Goal: Communication & Community: Ask a question

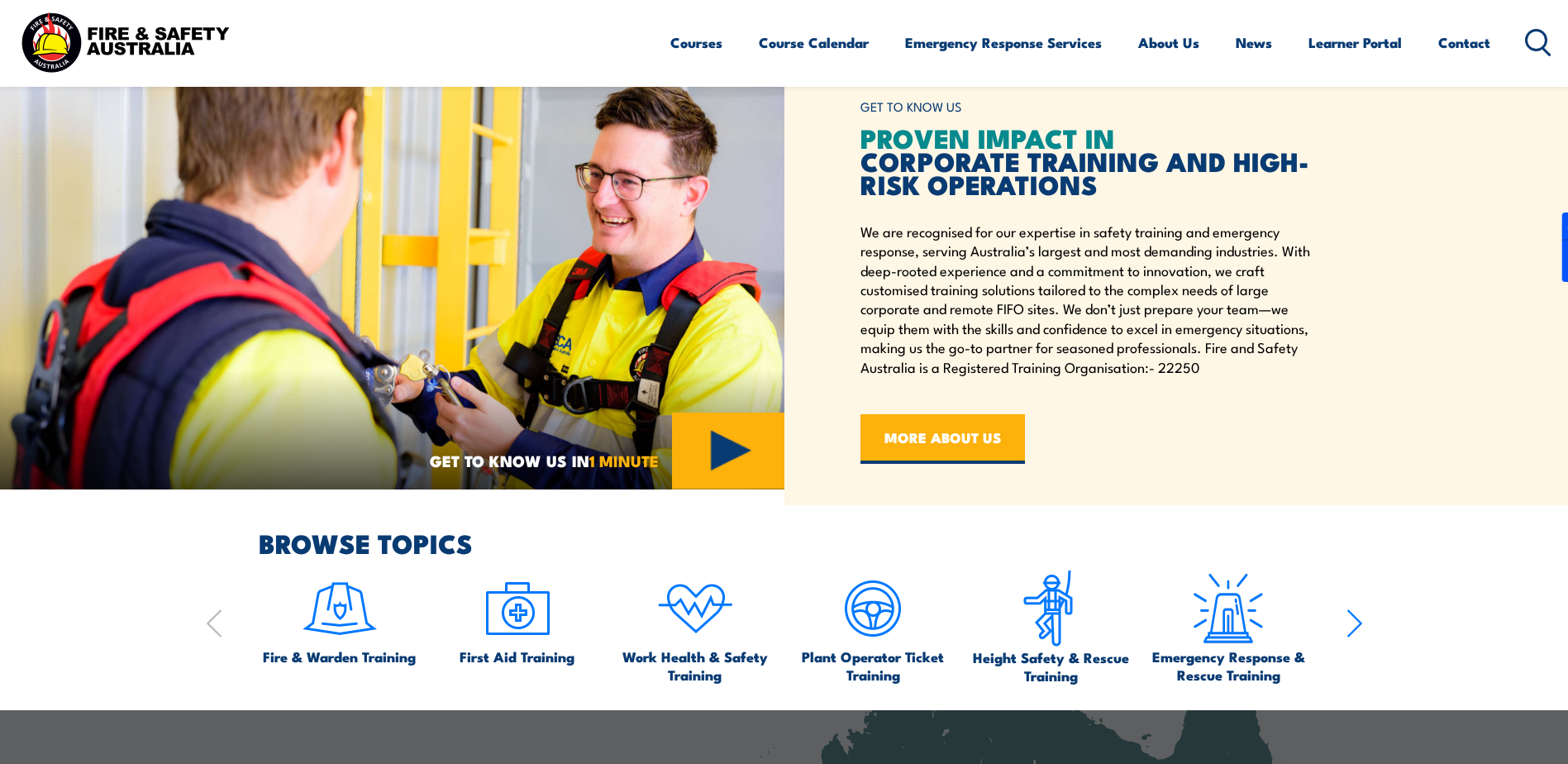
scroll to position [496, 0]
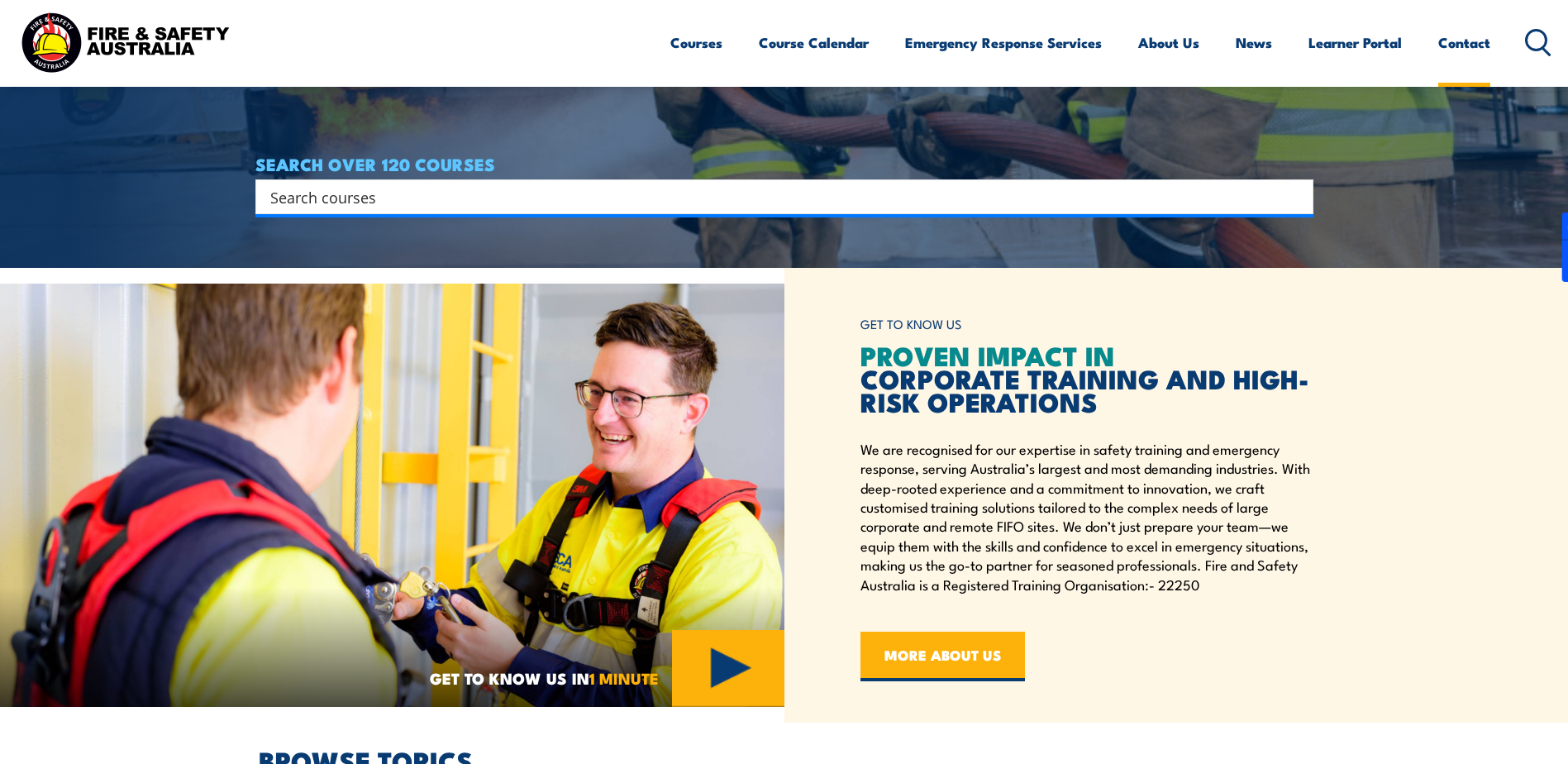
click at [1461, 42] on link "Contact" at bounding box center [1463, 42] width 52 height 43
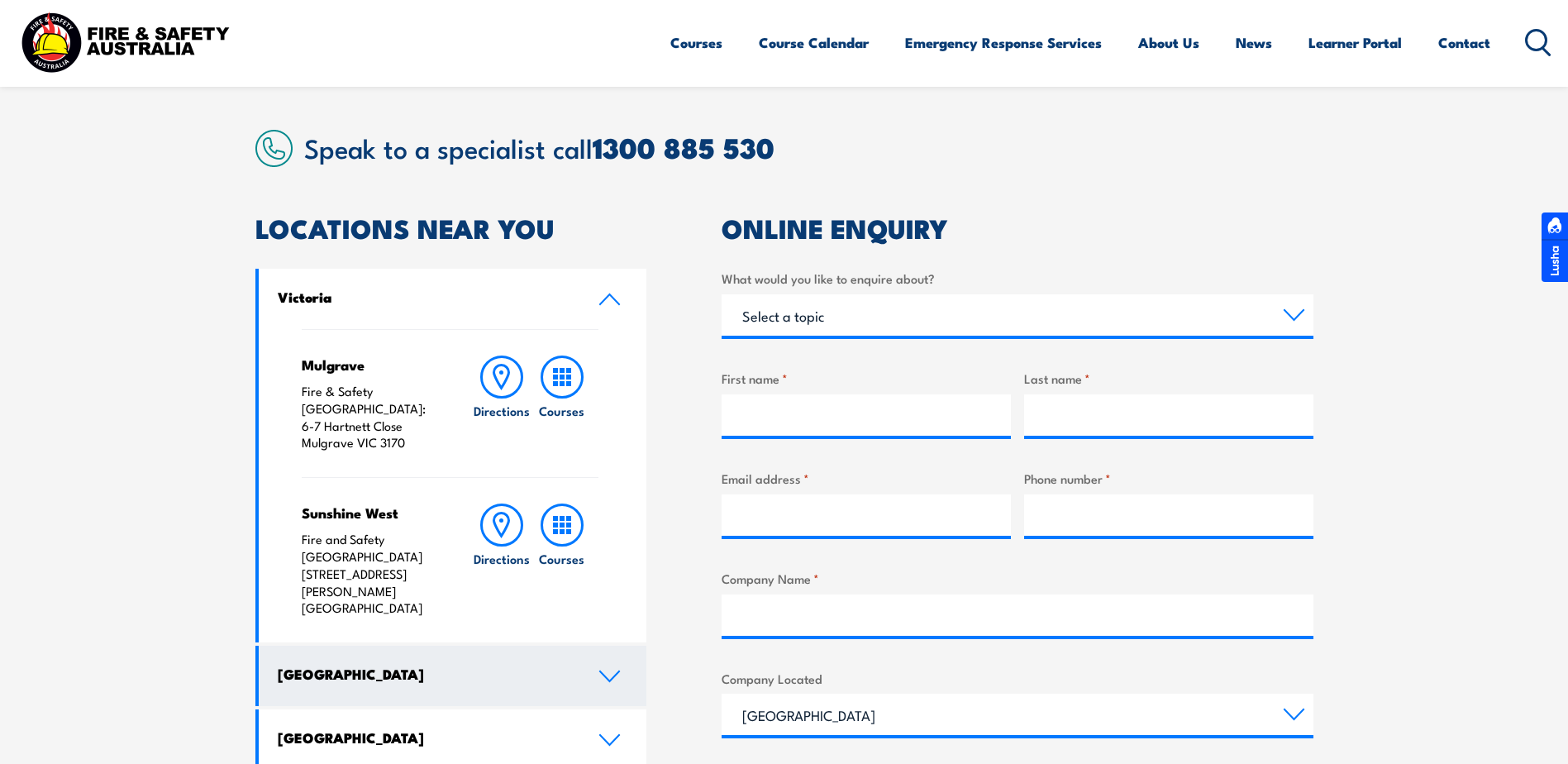
scroll to position [496, 0]
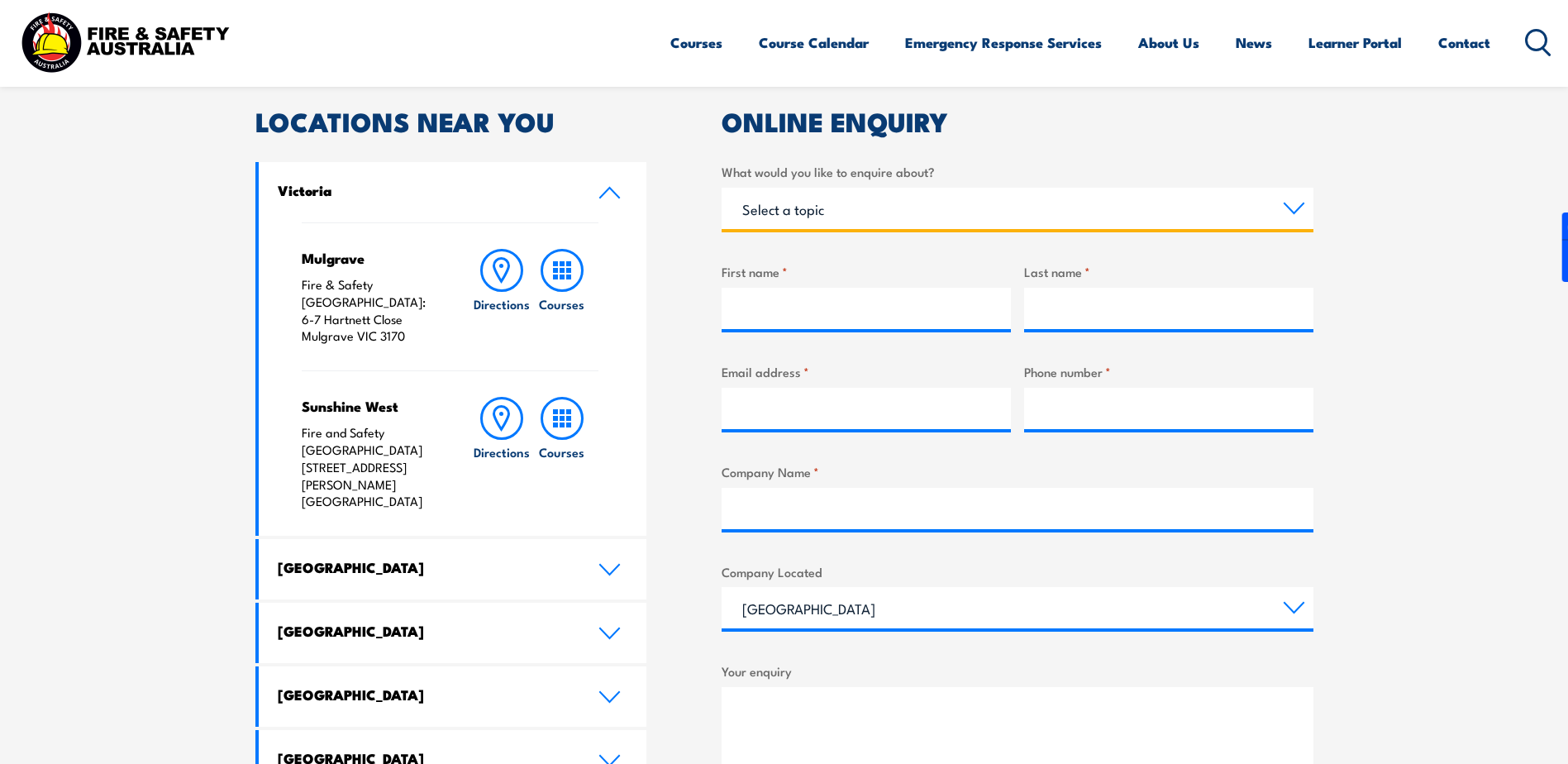
click at [836, 223] on select "Select a topic Training Emergency Response Services General Enquiry" at bounding box center [1017, 209] width 592 height 42
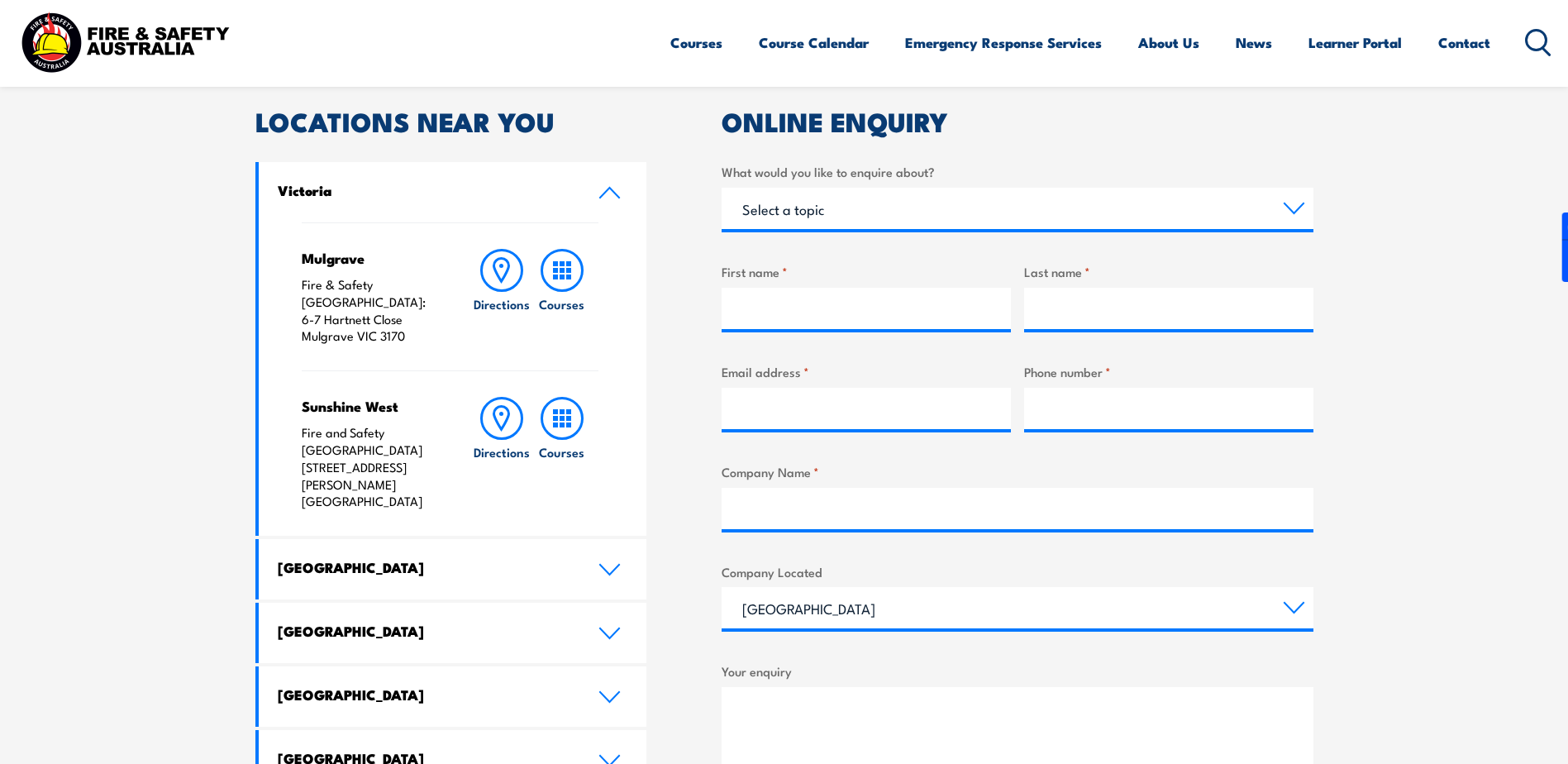
click at [393, 622] on h4 "[GEOGRAPHIC_DATA]" at bounding box center [426, 631] width 296 height 19
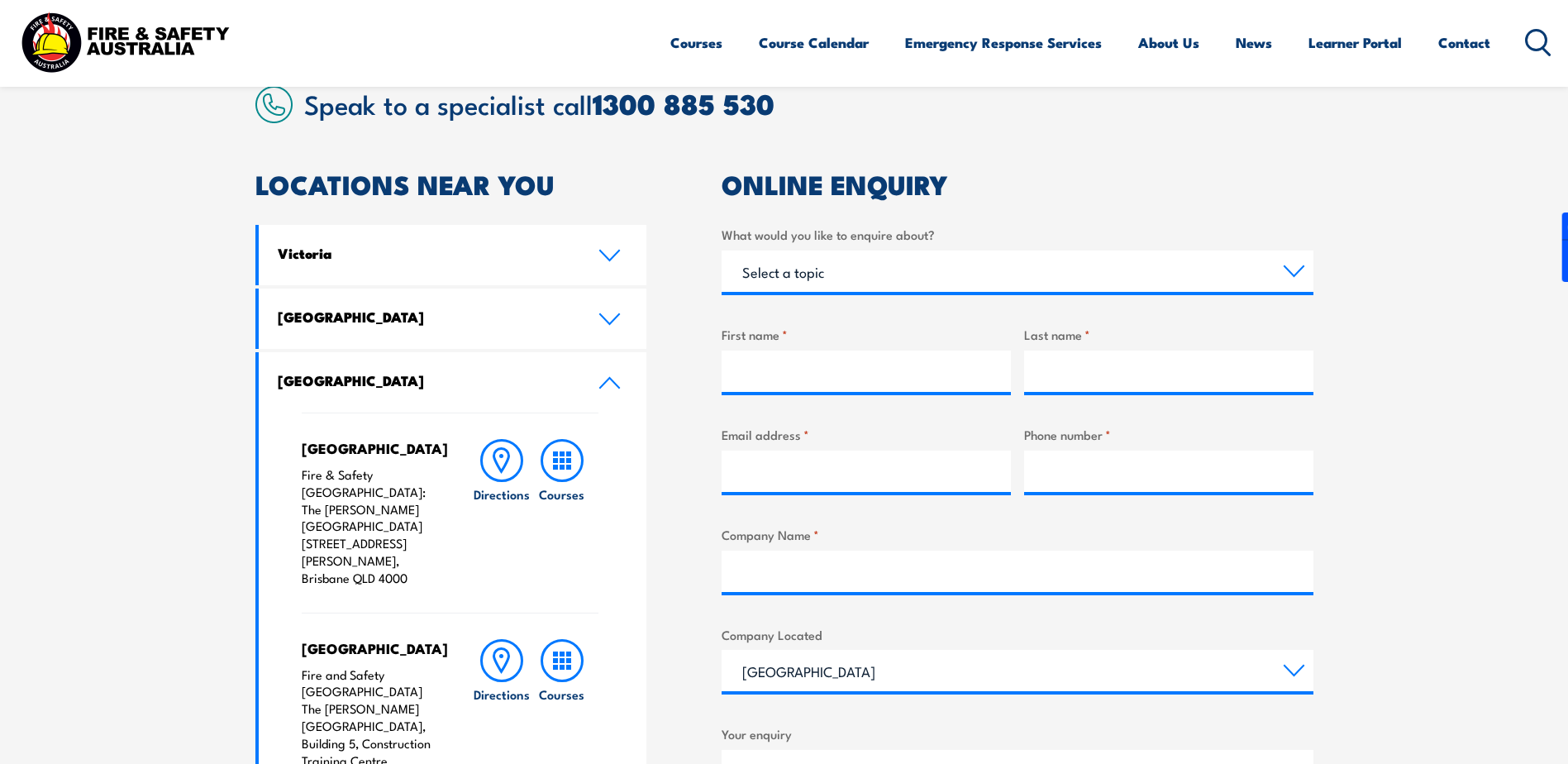
scroll to position [331, 0]
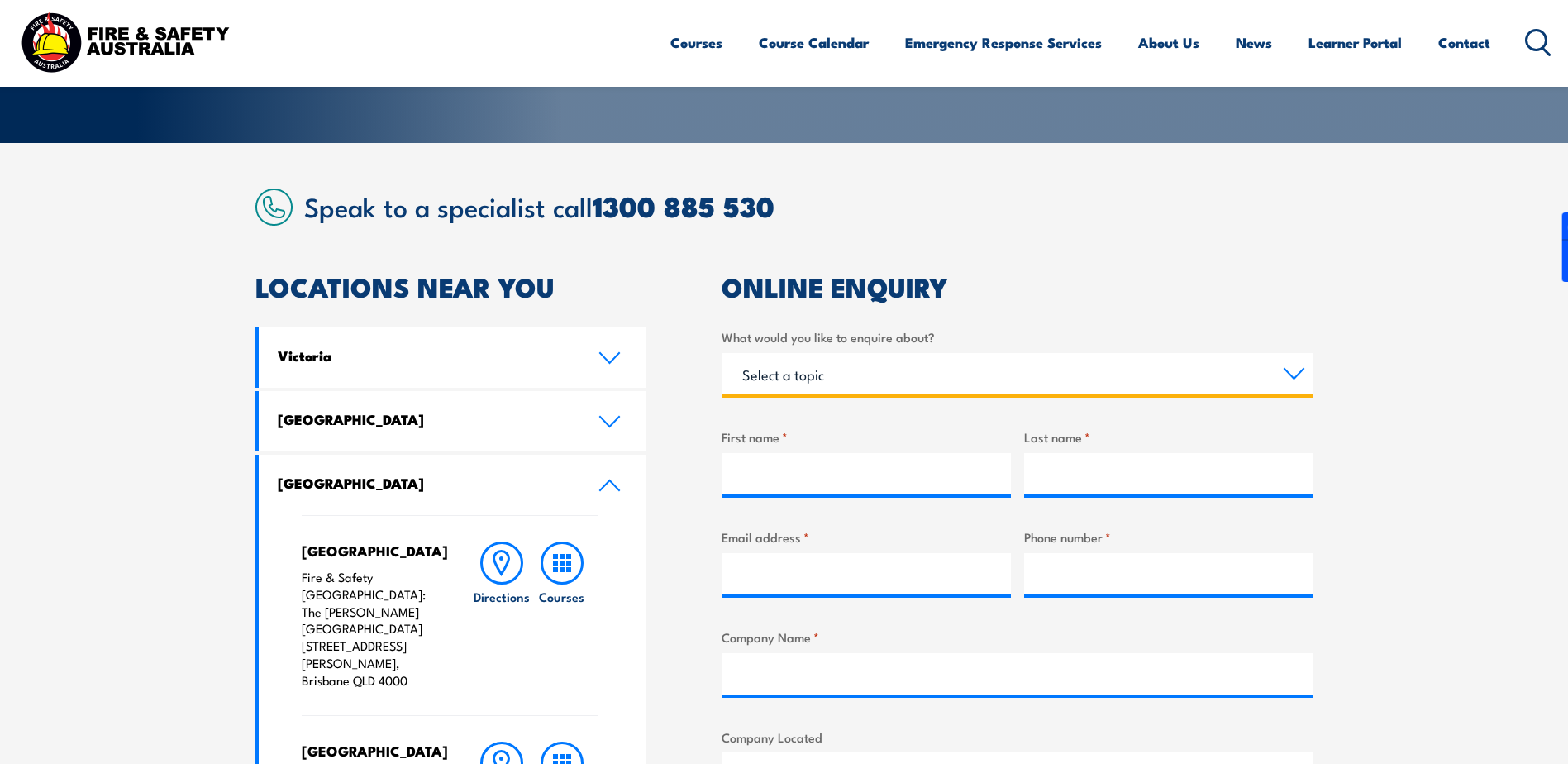
click at [823, 370] on select "Select a topic Training Emergency Response Services General Enquiry" at bounding box center [1017, 374] width 592 height 42
click at [722, 353] on select "Select a topic Training Emergency Response Services General Enquiry" at bounding box center [1017, 374] width 592 height 42
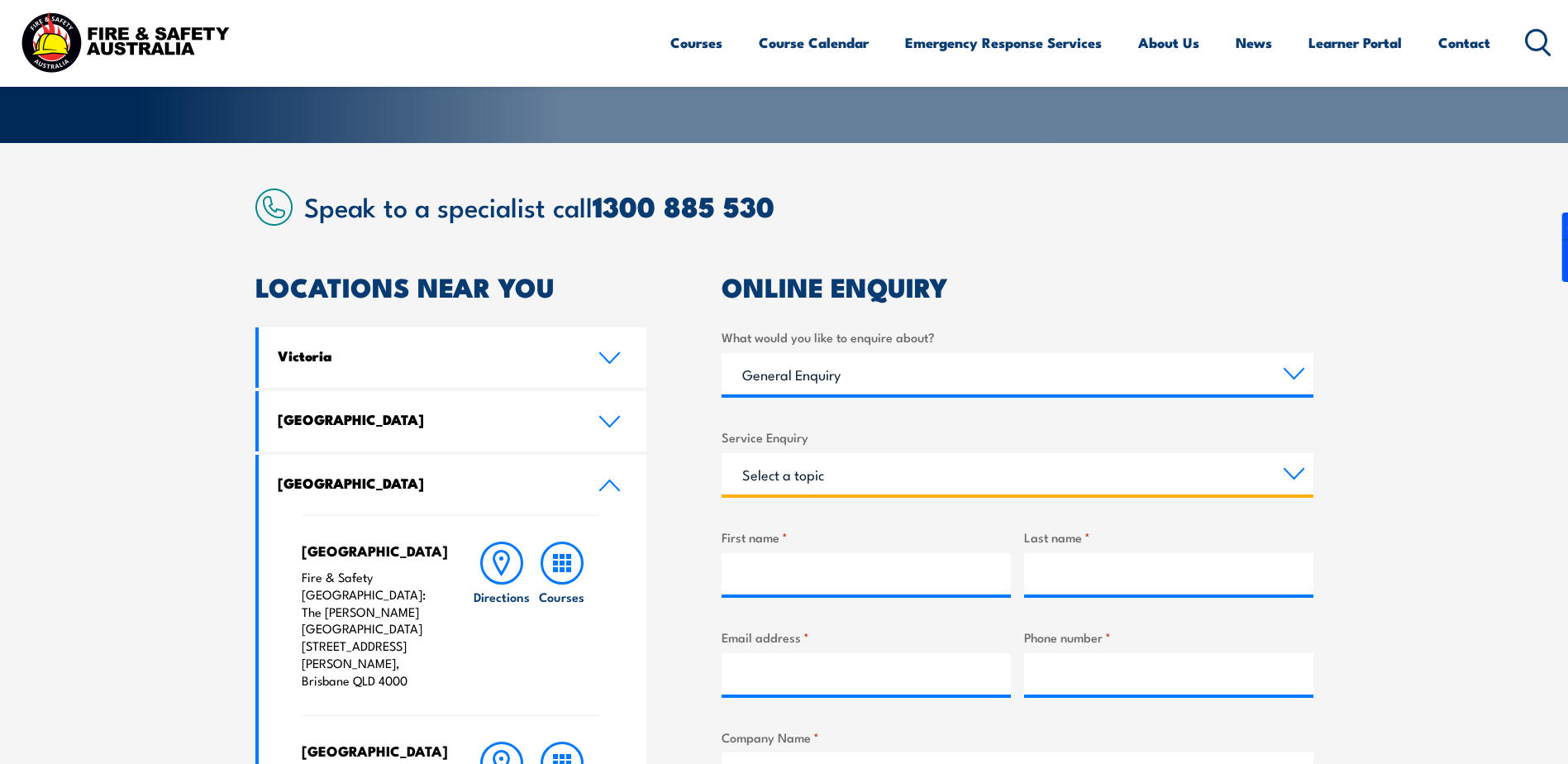
click at [862, 475] on select "Select a topic Assistance in completing an online enrolment booking Request a c…" at bounding box center [1017, 474] width 592 height 42
drag, startPoint x: 913, startPoint y: 403, endPoint x: 915, endPoint y: 389, distance: 14.1
click at [914, 397] on div "What would you like to enquire about? Select a topic Training Emergency Respons…" at bounding box center [1017, 745] width 592 height 837
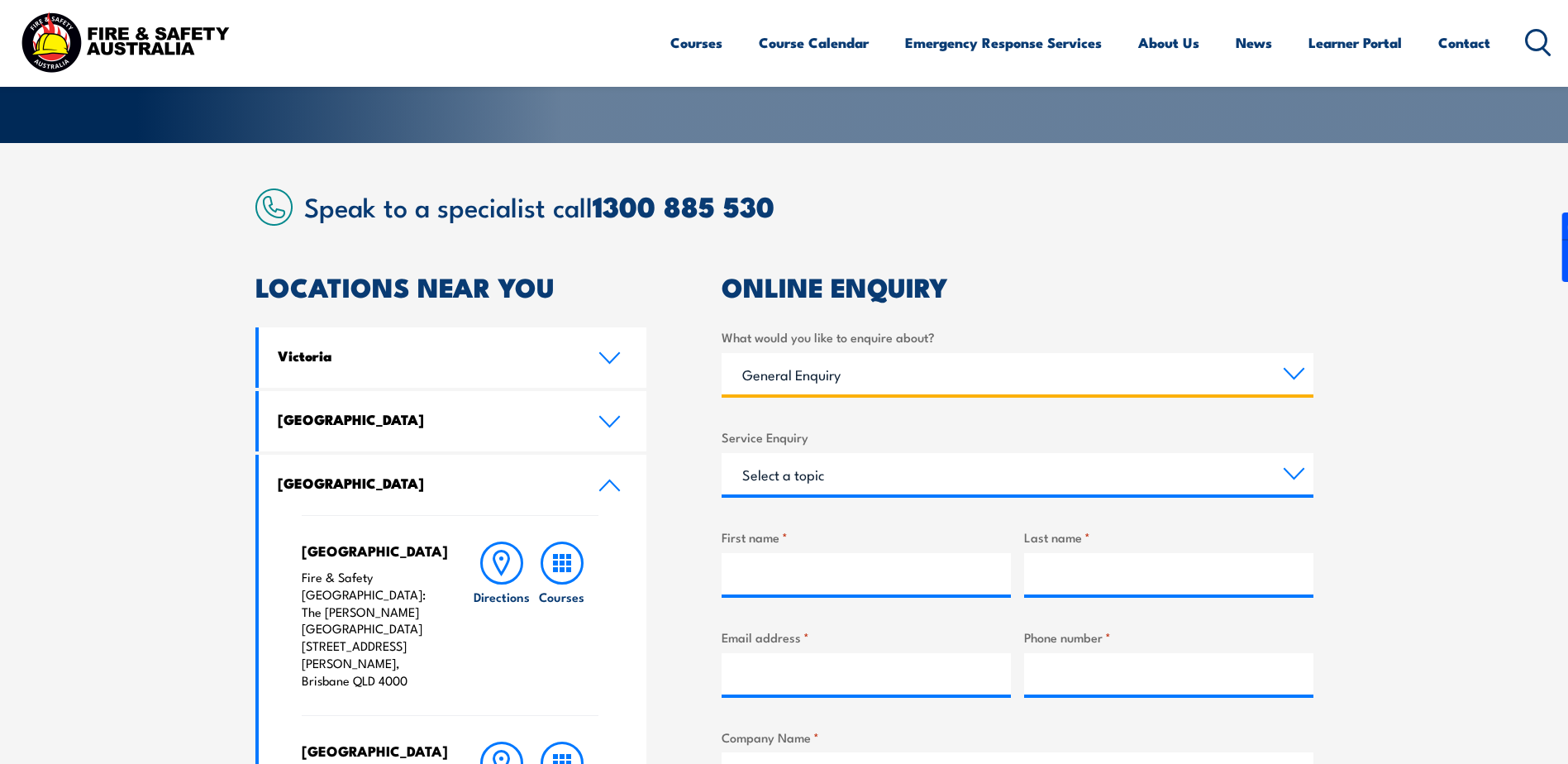
drag, startPoint x: 915, startPoint y: 389, endPoint x: 915, endPoint y: 375, distance: 14.0
click at [915, 375] on select "Select a topic Training Emergency Response Services General Enquiry" at bounding box center [1017, 374] width 592 height 42
click at [722, 353] on select "Select a topic Training Emergency Response Services General Enquiry" at bounding box center [1017, 374] width 592 height 42
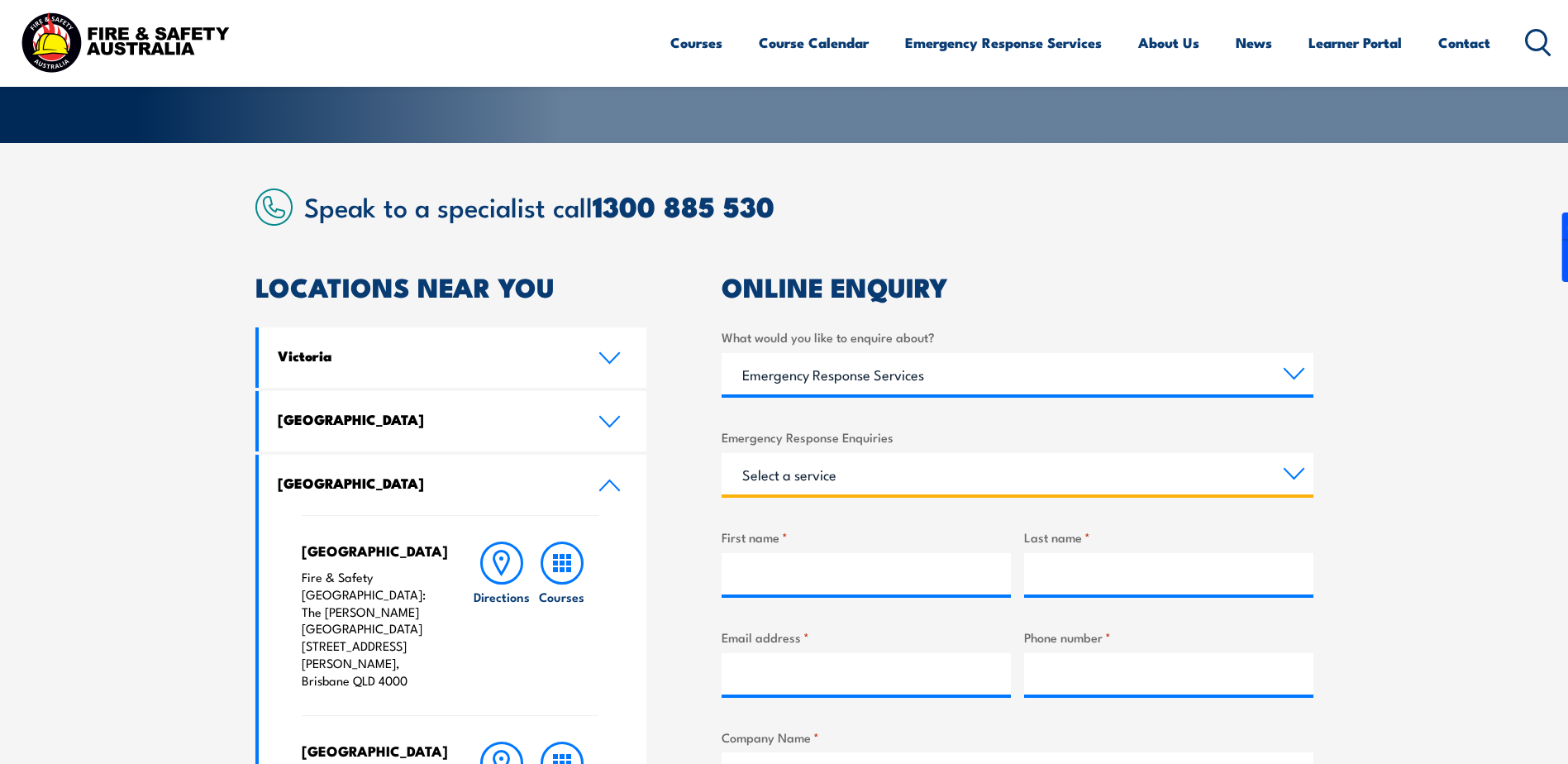
click at [881, 471] on select "Select a service Emergency Response Solutions Paramedic & Medical Solutions Ind…" at bounding box center [1017, 474] width 592 height 42
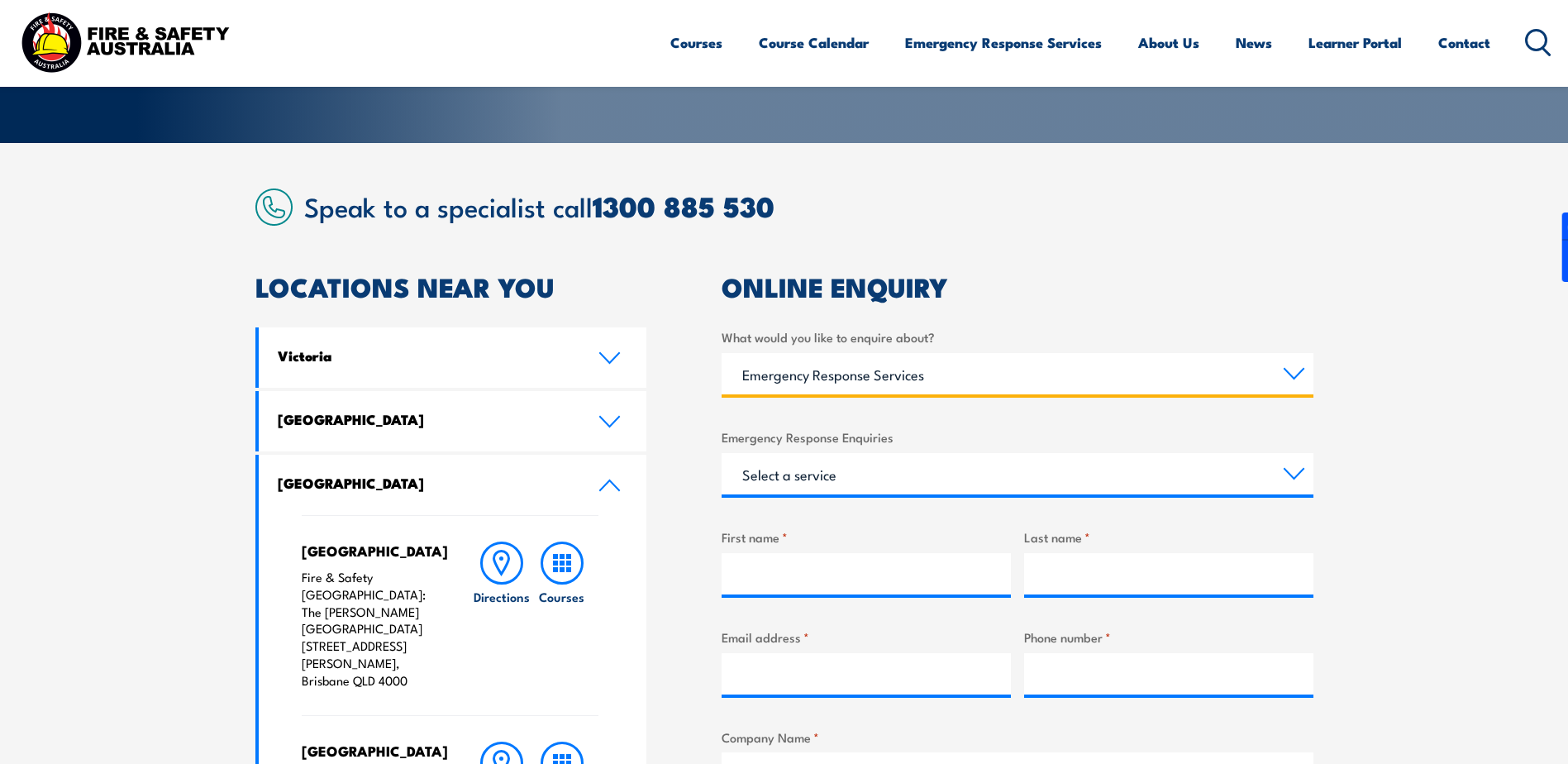
click at [873, 387] on select "Select a topic Training Emergency Response Services General Enquiry" at bounding box center [1017, 374] width 592 height 42
select select "Training"
click at [722, 353] on select "Select a topic Training Emergency Response Services General Enquiry" at bounding box center [1017, 374] width 592 height 42
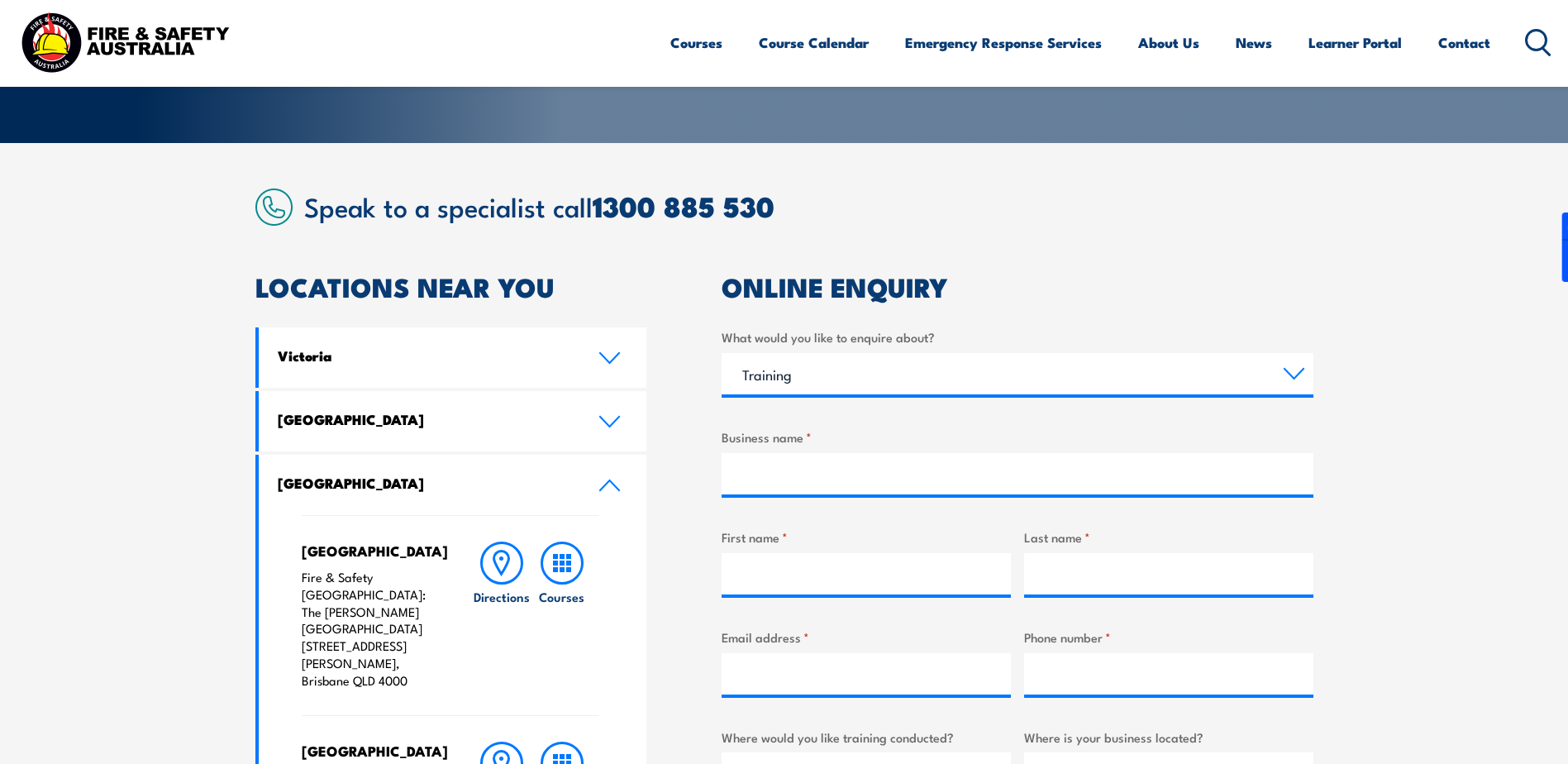
click at [815, 407] on div "What would you like to enquire about? Select a topic Training Emergency Respons…" at bounding box center [1017, 745] width 592 height 837
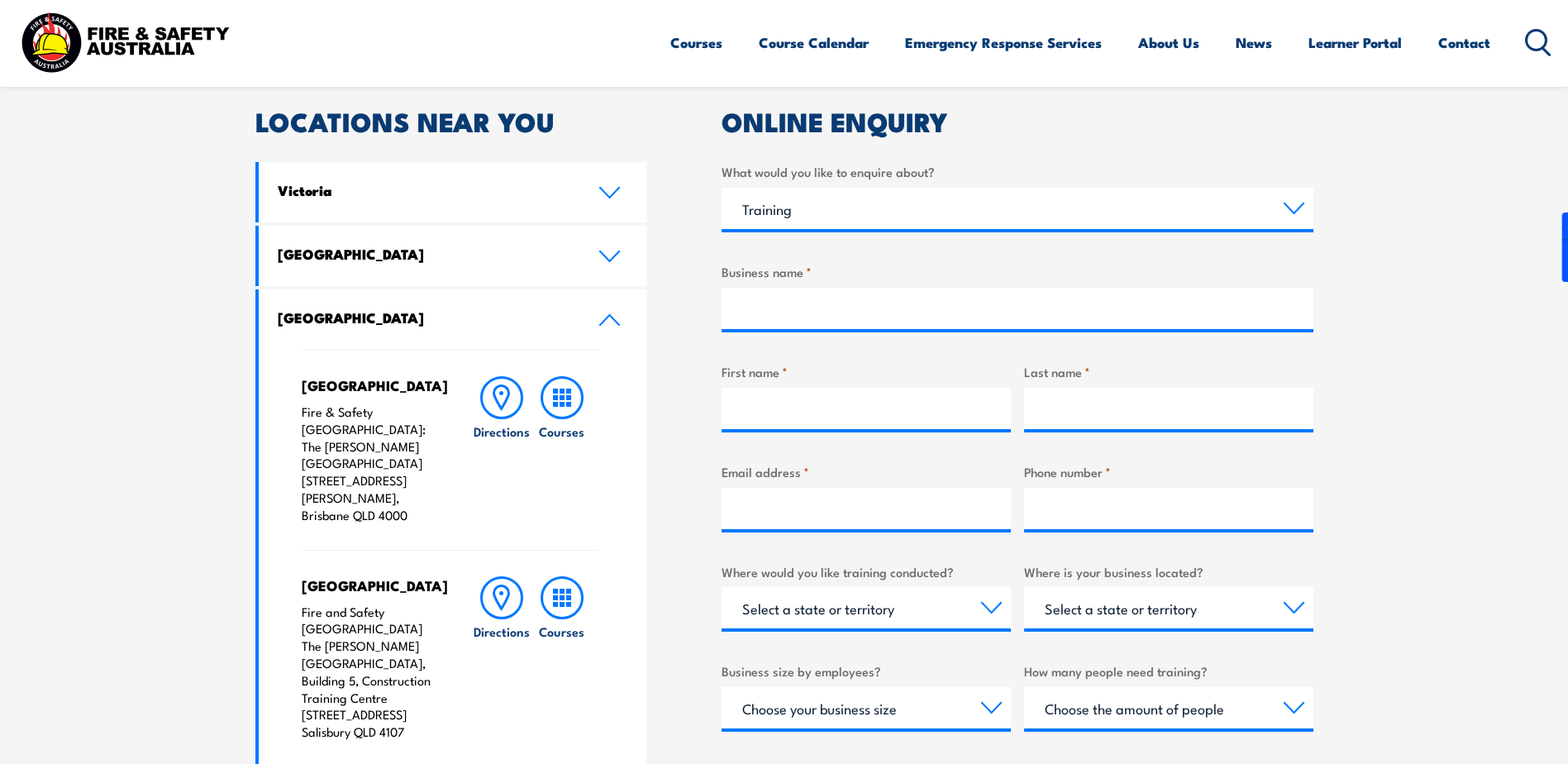
scroll to position [744, 0]
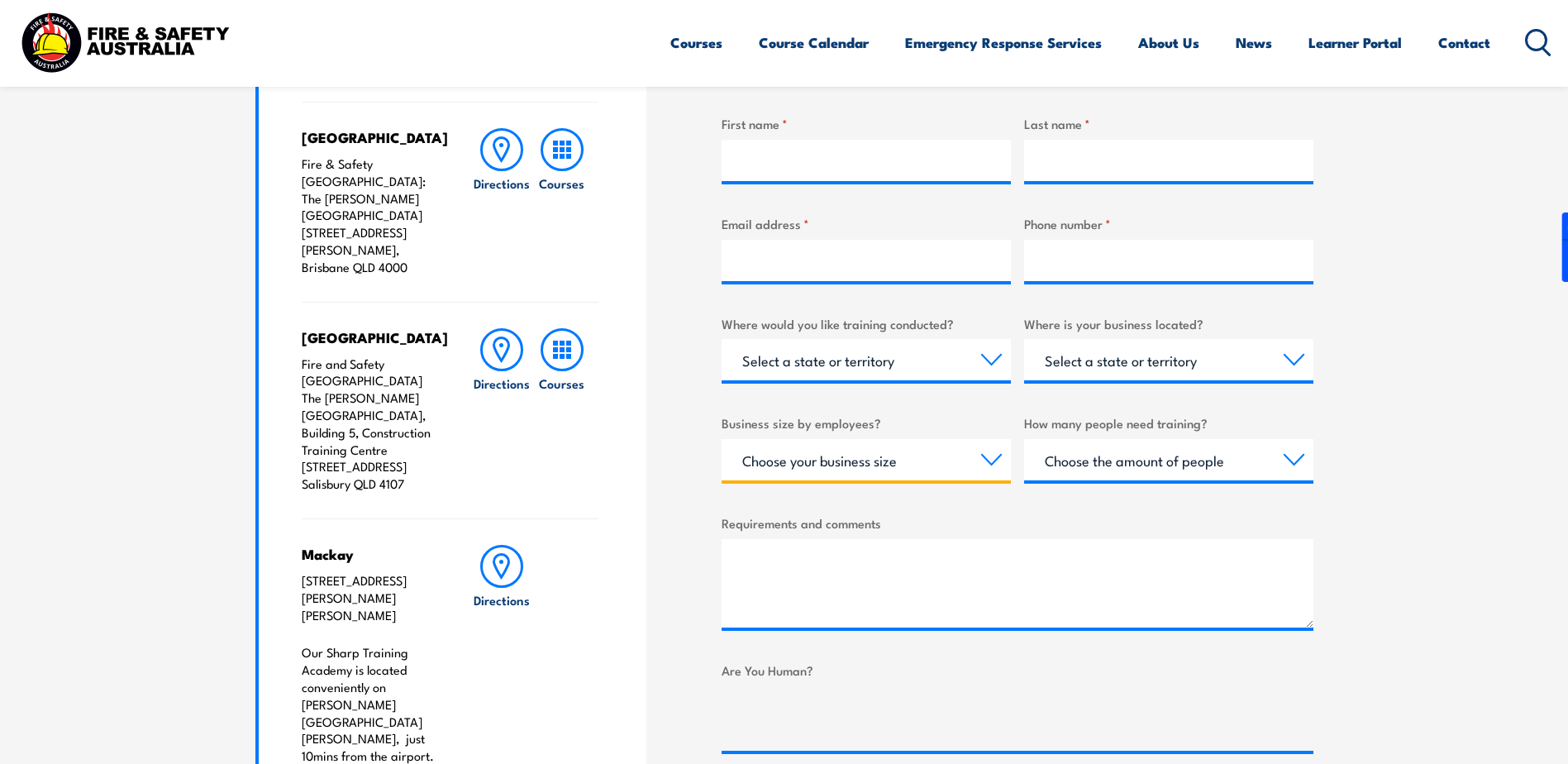
click at [859, 453] on select "Choose your business size 1 to 19 20 to 199 200+" at bounding box center [866, 460] width 289 height 42
select select "1 to 19"
click at [722, 439] on select "Choose your business size 1 to 19 20 to 199 200+" at bounding box center [866, 460] width 289 height 42
click at [1090, 473] on select "Choose the amount of people 1 to 4 5 to 19 20+" at bounding box center [1169, 460] width 289 height 42
click at [1408, 374] on section "Speak to a specialist call [PHONE_NUMBER] LOCATIONS NEAR [GEOGRAPHIC_DATA] [GEO…" at bounding box center [784, 467] width 1568 height 1476
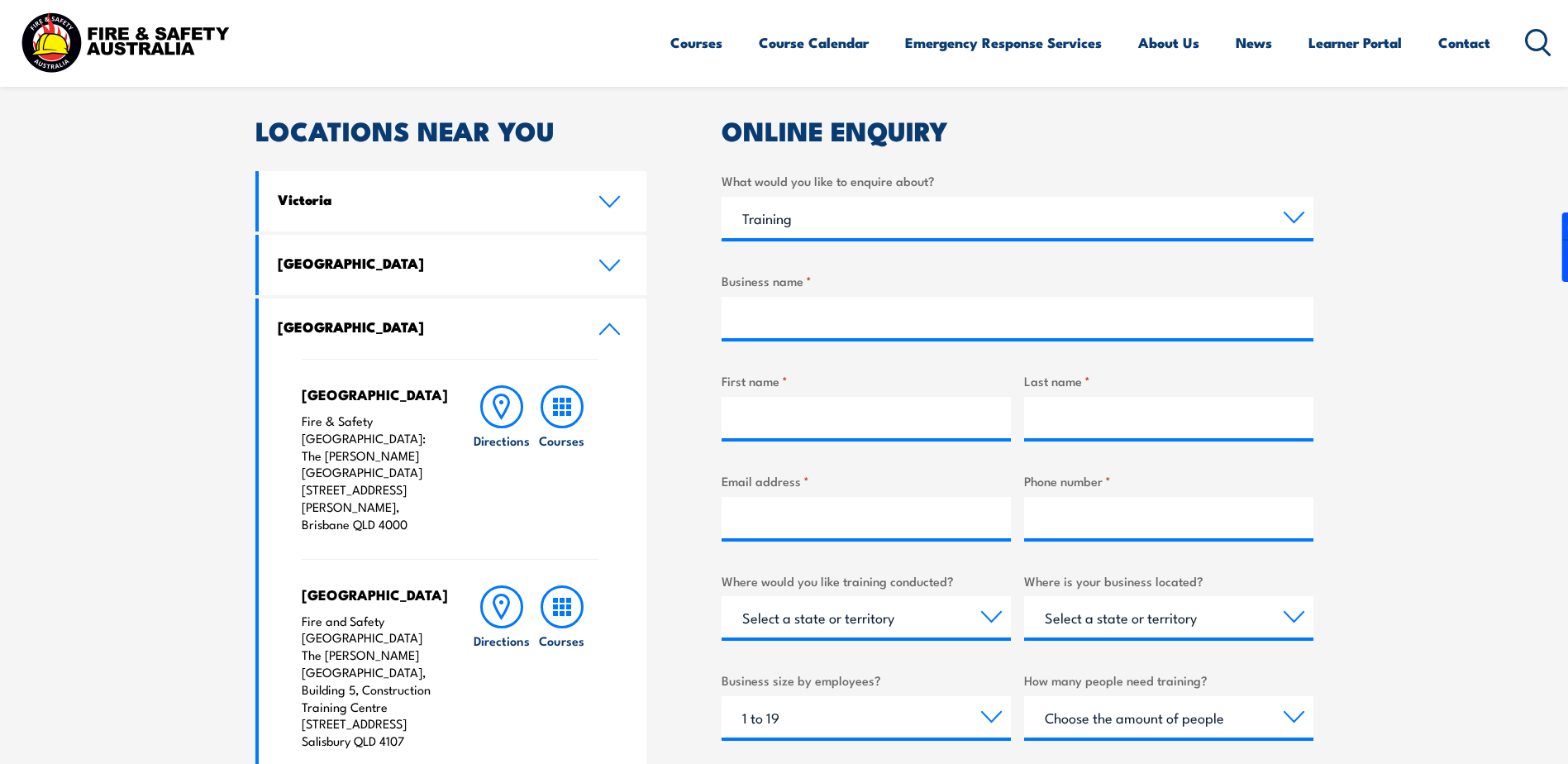
scroll to position [331, 0]
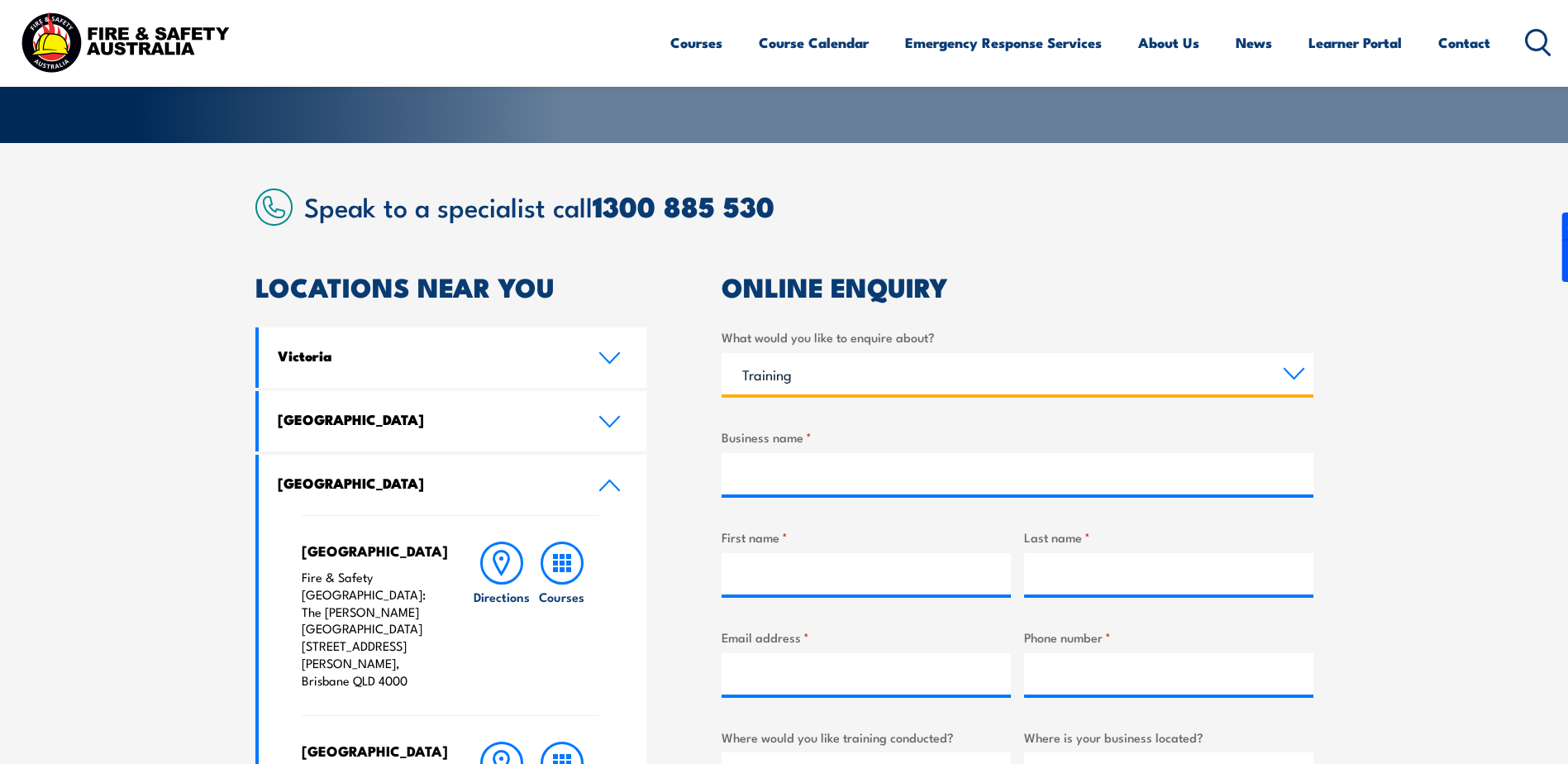
click at [819, 360] on select "Select a topic Training Emergency Response Services General Enquiry" at bounding box center [1017, 374] width 592 height 42
select select "General Enquiry"
click at [722, 353] on select "Select a topic Training Emergency Response Services General Enquiry" at bounding box center [1017, 374] width 592 height 42
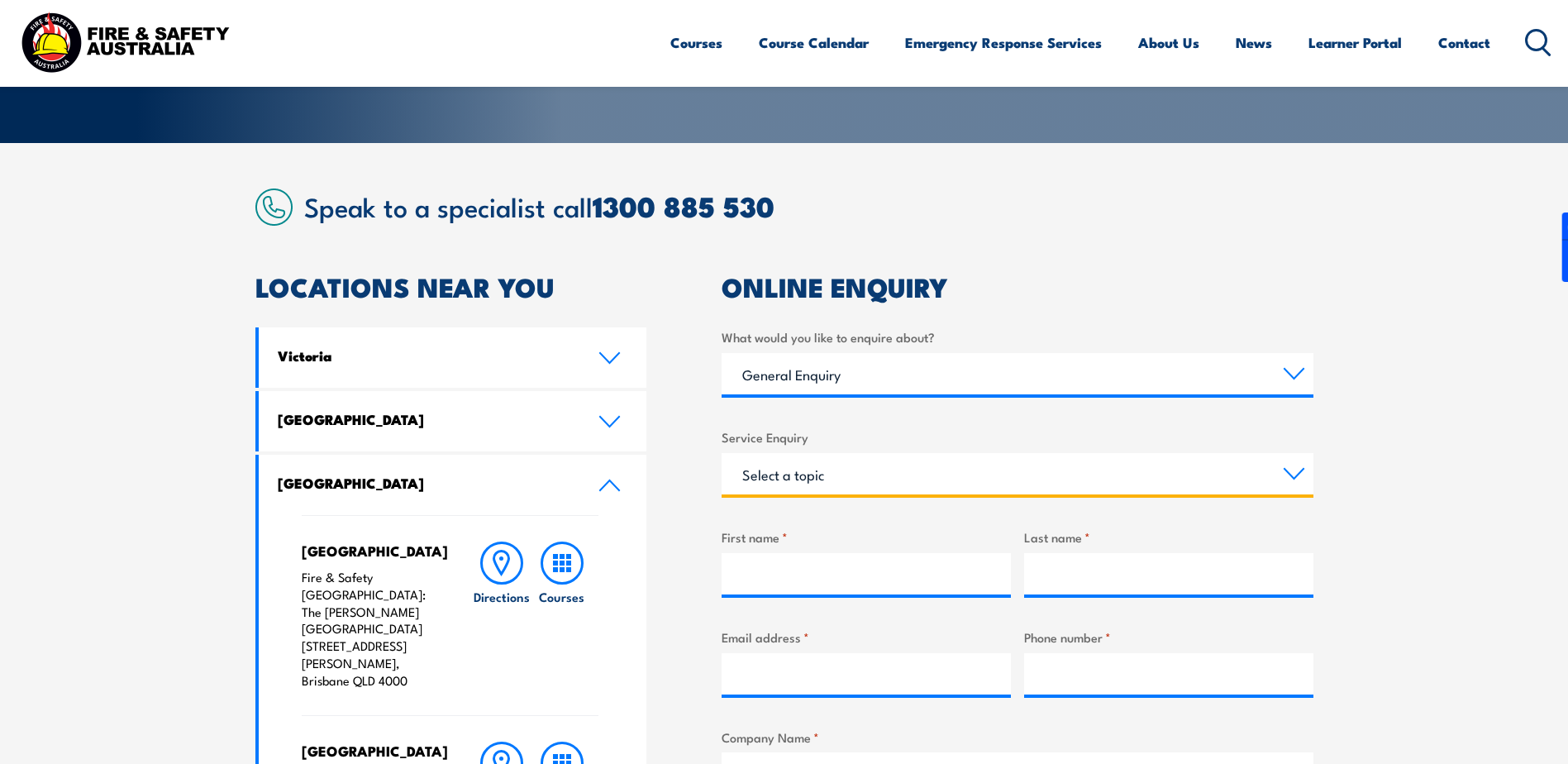
click at [841, 466] on select "Select a topic Assistance in completing an online enrolment booking Request a c…" at bounding box center [1017, 474] width 592 height 42
click at [874, 439] on label "Service Enquiry" at bounding box center [1017, 437] width 592 height 19
click at [874, 453] on select "Select a topic Assistance in completing an online enrolment booking Request a c…" at bounding box center [1017, 474] width 592 height 42
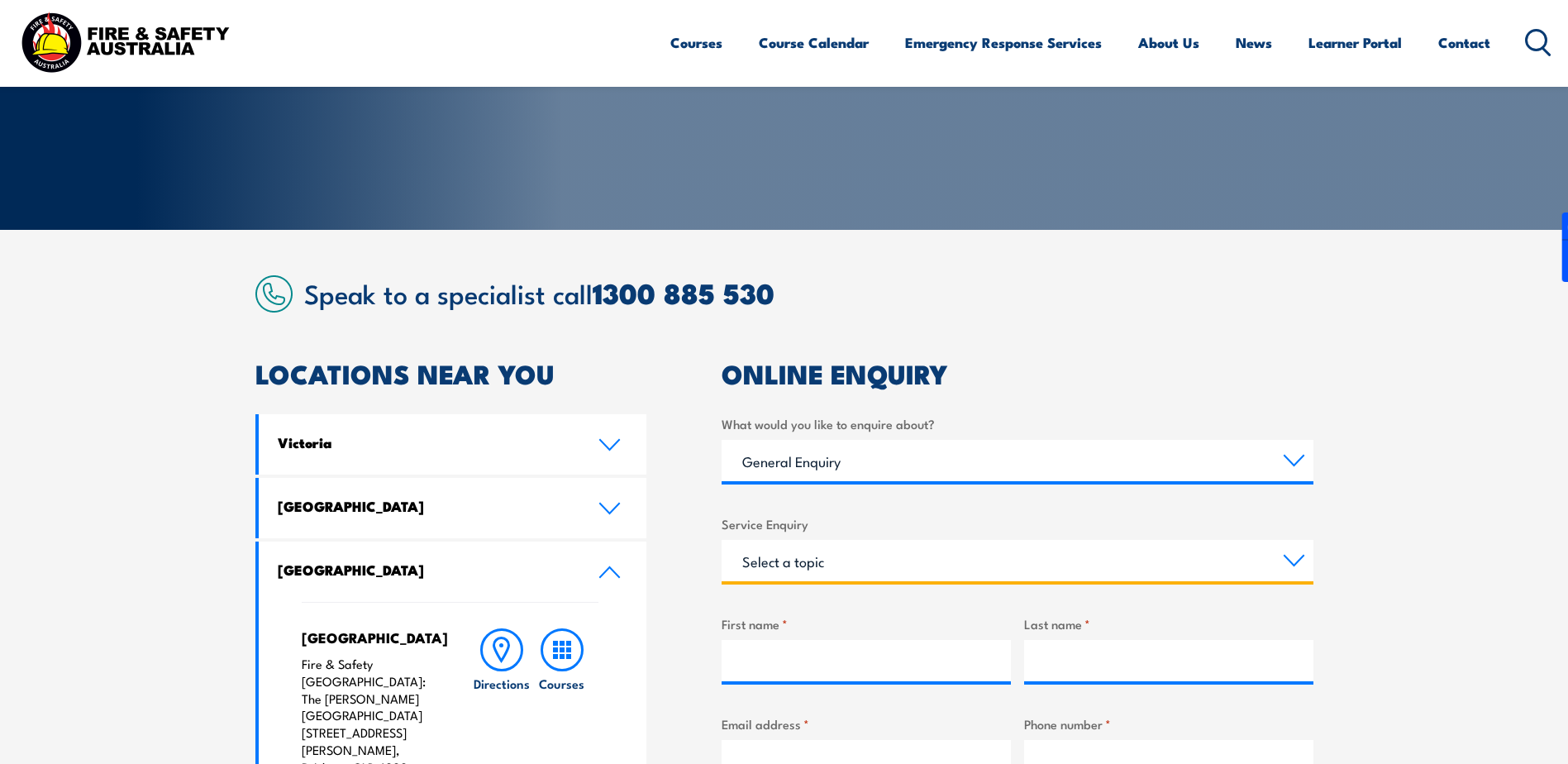
scroll to position [0, 0]
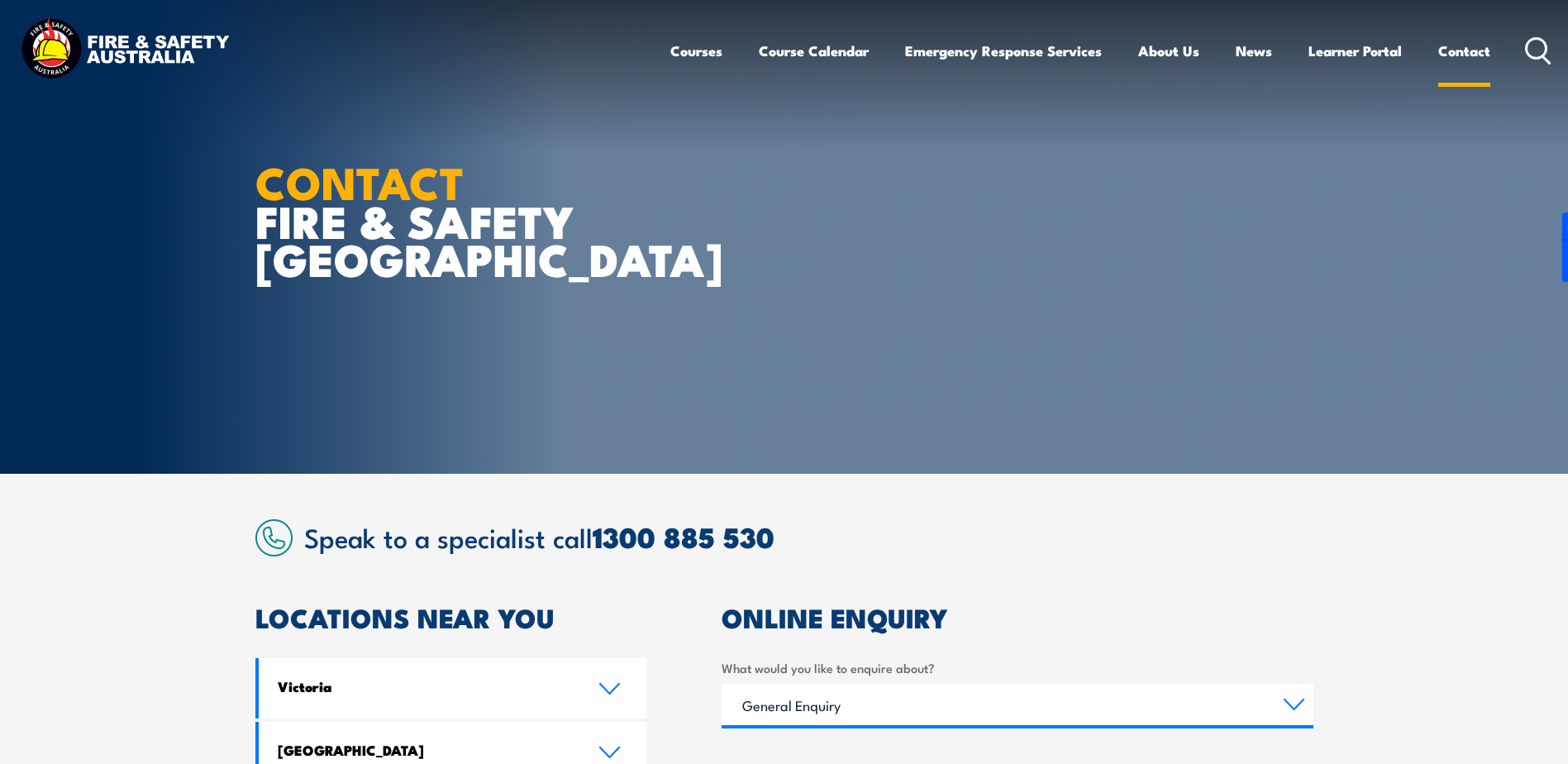
click at [1467, 56] on link "Contact" at bounding box center [1463, 51] width 52 height 43
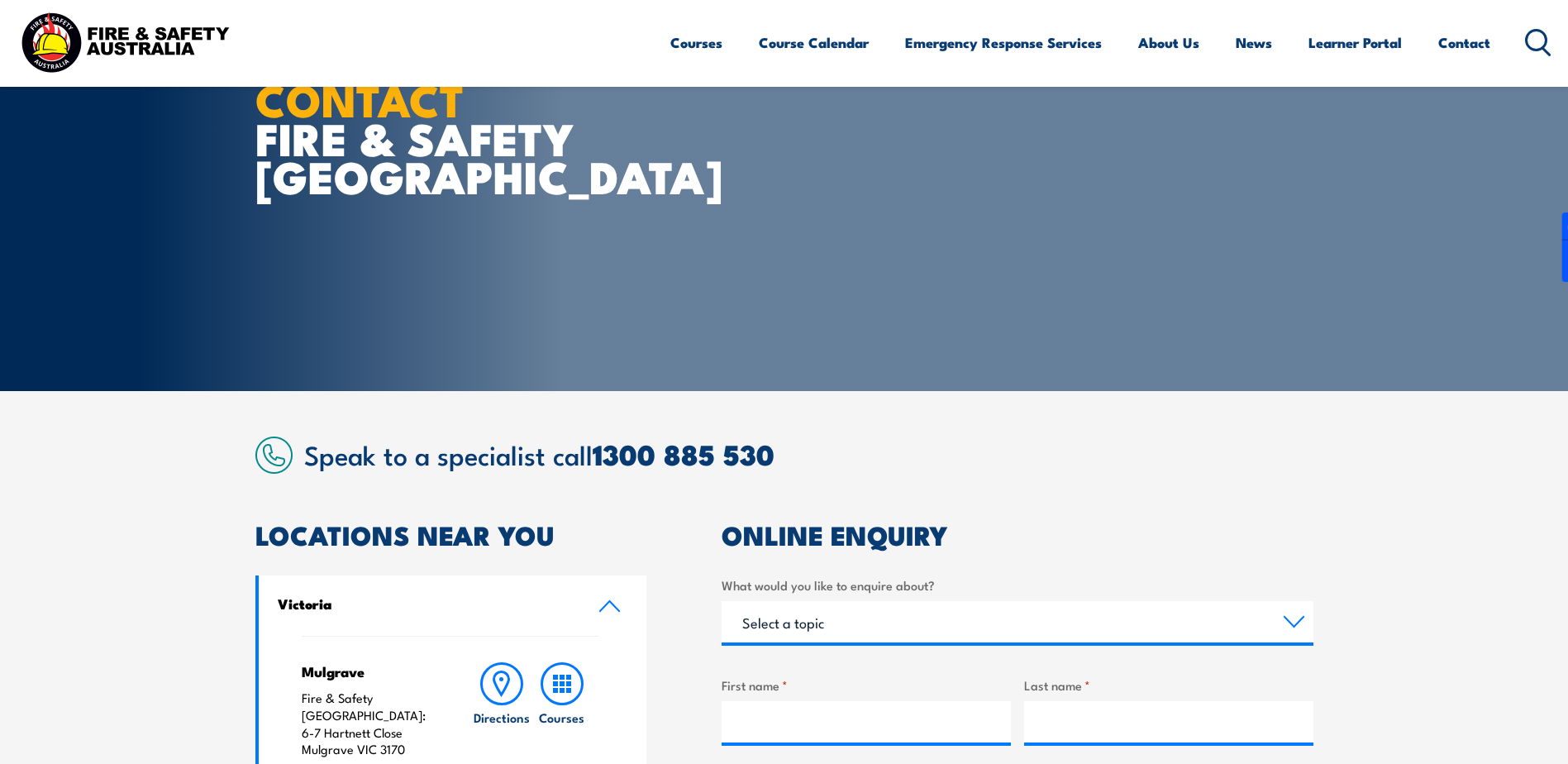
scroll to position [414, 0]
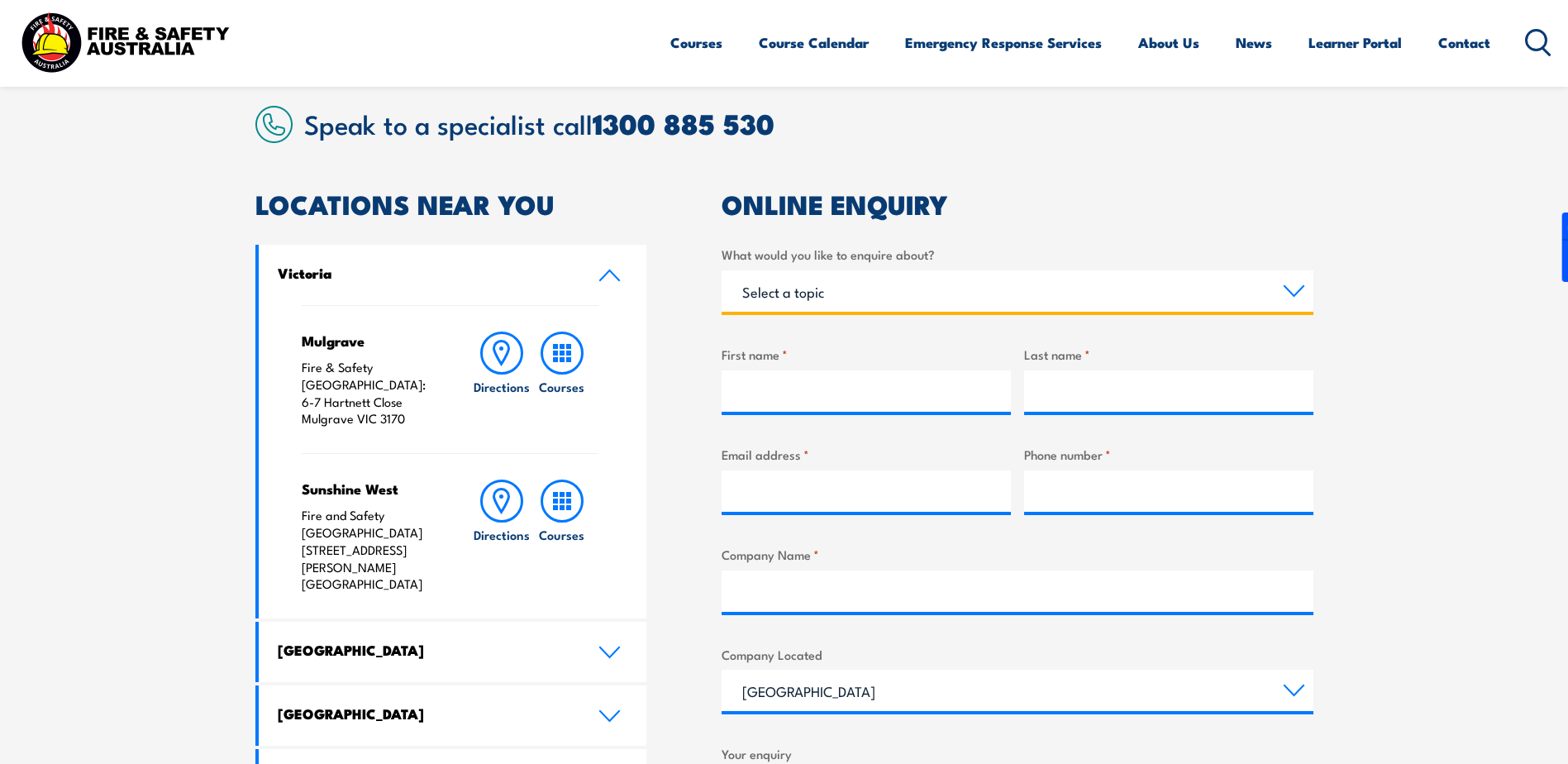
click at [880, 300] on select "Select a topic Training Emergency Response Services General Enquiry" at bounding box center [1017, 291] width 592 height 42
drag, startPoint x: 847, startPoint y: 475, endPoint x: 857, endPoint y: 479, distance: 10.8
click at [847, 475] on input "Email address *" at bounding box center [866, 491] width 289 height 42
click at [953, 485] on input "Shannon" at bounding box center [866, 491] width 289 height 42
type input "Shannon Myers"
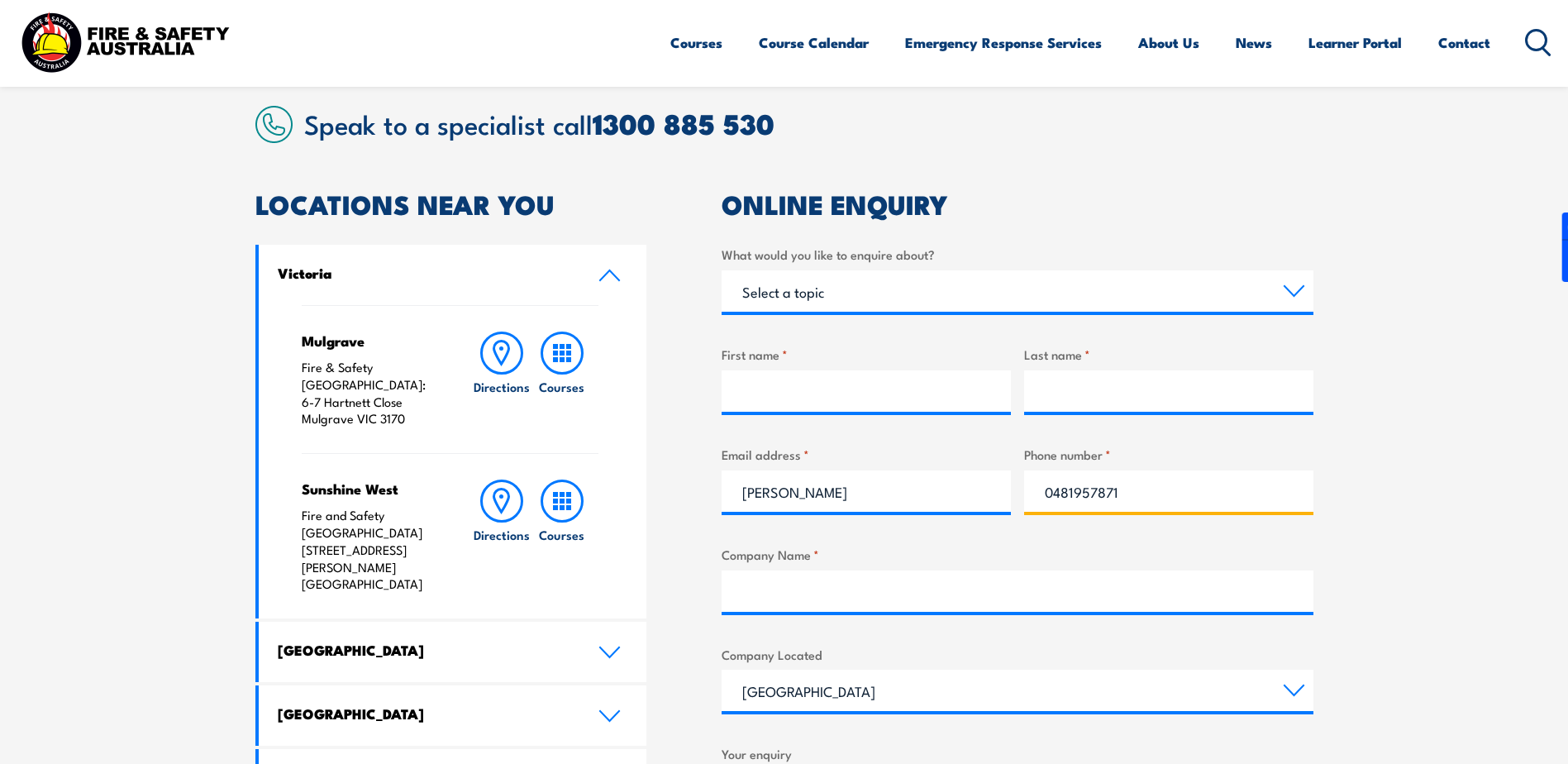
type input "0481957871"
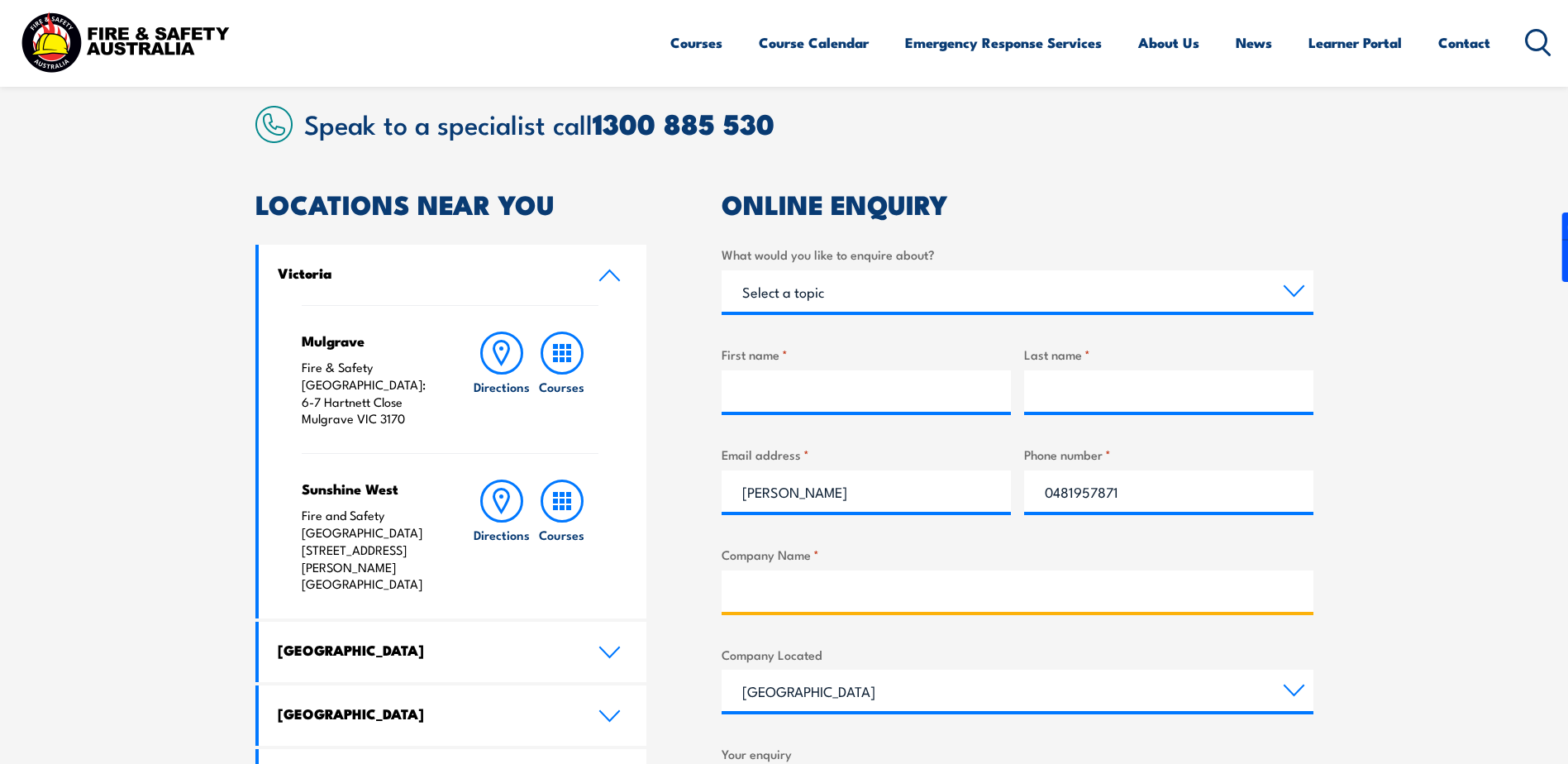
click at [859, 589] on input "Company Name *" at bounding box center [1017, 591] width 592 height 42
type input "Hinchen Recruitment Group"
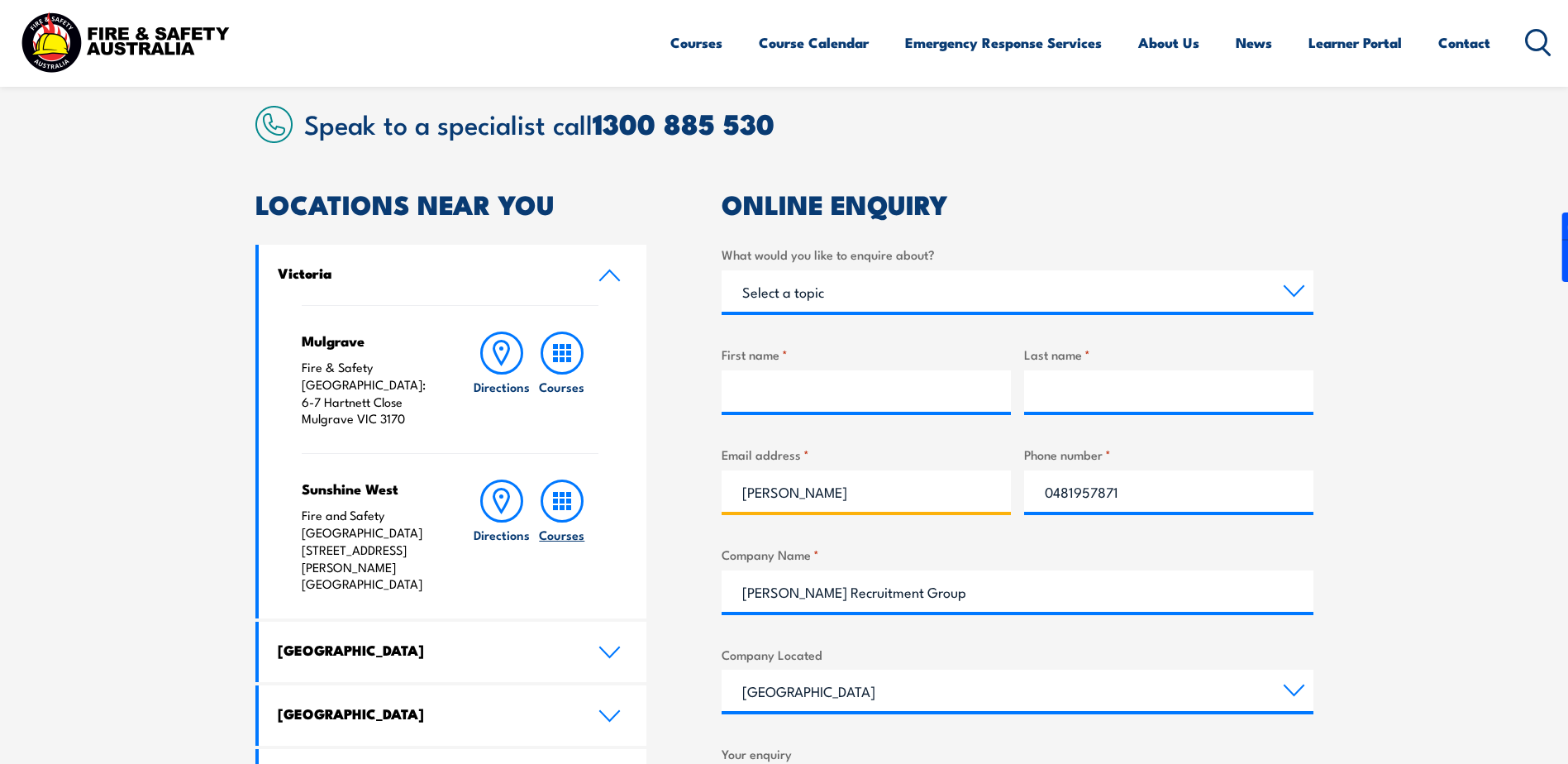
drag, startPoint x: 855, startPoint y: 497, endPoint x: 582, endPoint y: 500, distance: 273.0
click at [561, 500] on div "LOCATIONS NEAR YOU Victoria Mulgrave Fire & Safety Australia: 6-7 Hartnett Clos…" at bounding box center [784, 627] width 1058 height 872
type input "shannon@hinchen.com.au"
click at [1373, 205] on section "Speak to a specialist call [PHONE_NUMBER] LOCATIONS NEAR [GEOGRAPHIC_DATA] [GEO…" at bounding box center [784, 585] width 1568 height 1050
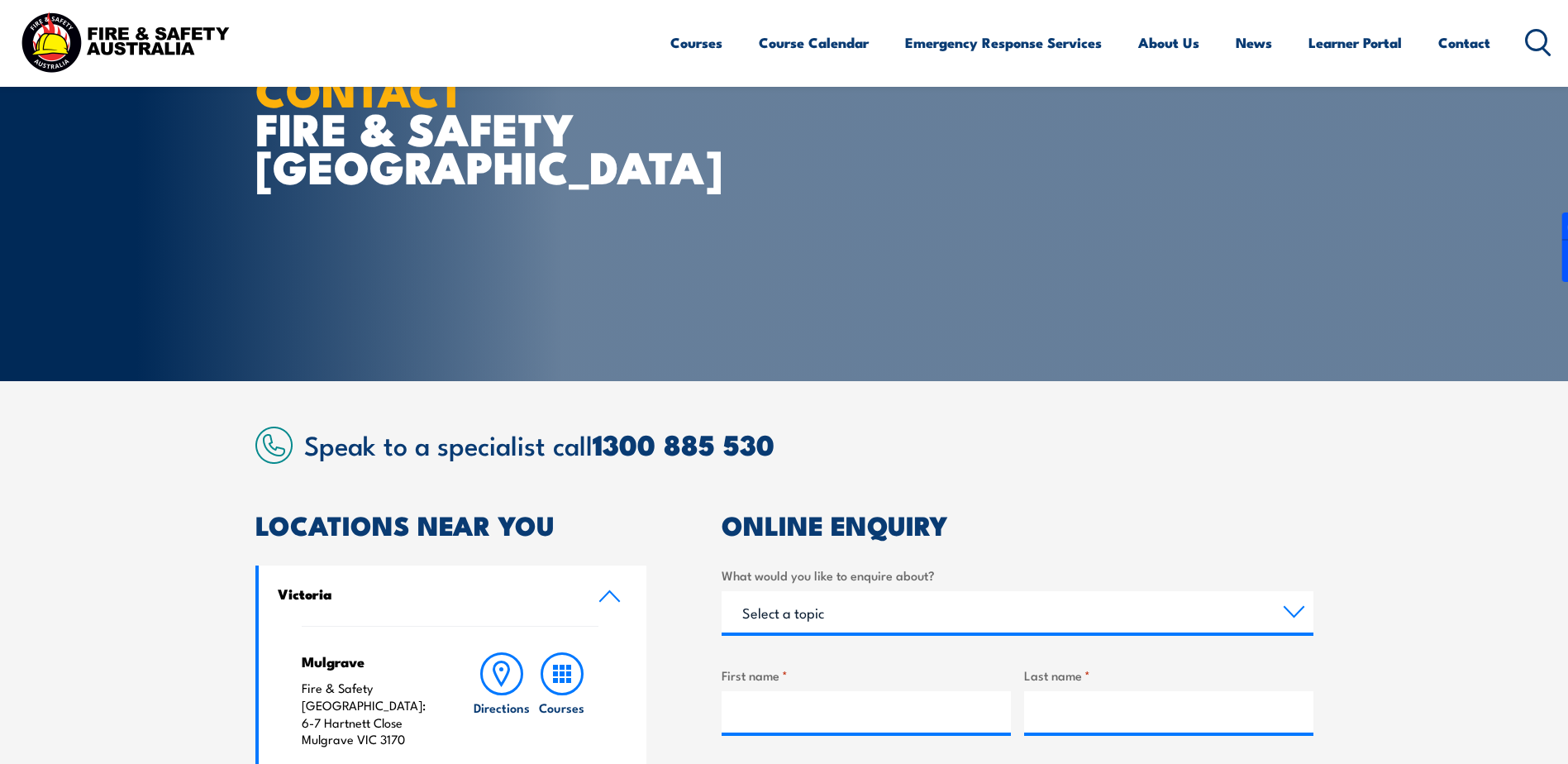
scroll to position [331, 0]
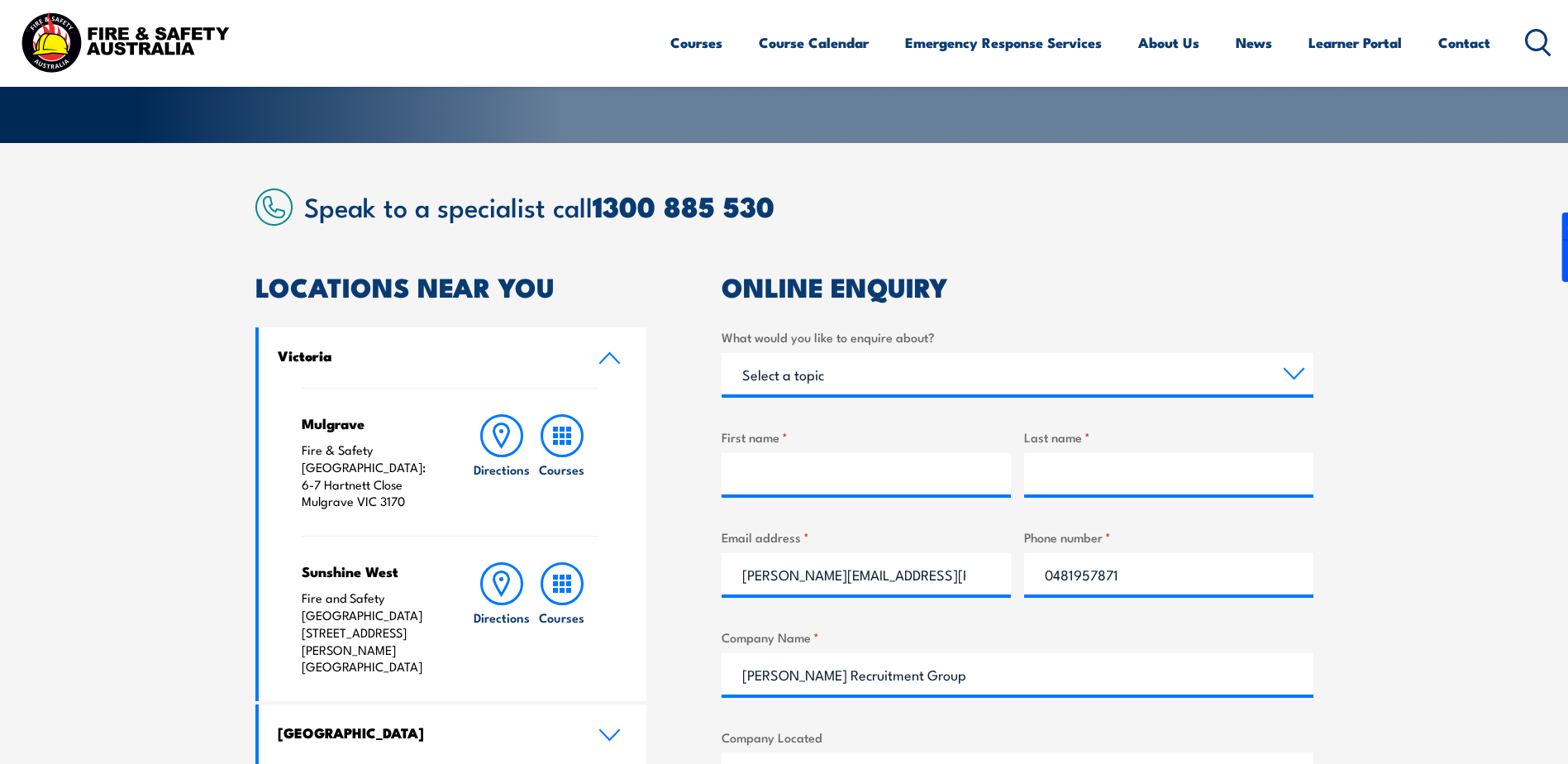
click at [793, 449] on div "First name *" at bounding box center [866, 461] width 289 height 67
click at [802, 472] on input "First name *" at bounding box center [866, 474] width 289 height 42
type input "Shannon"
type input "Myers"
